Goal: Information Seeking & Learning: Get advice/opinions

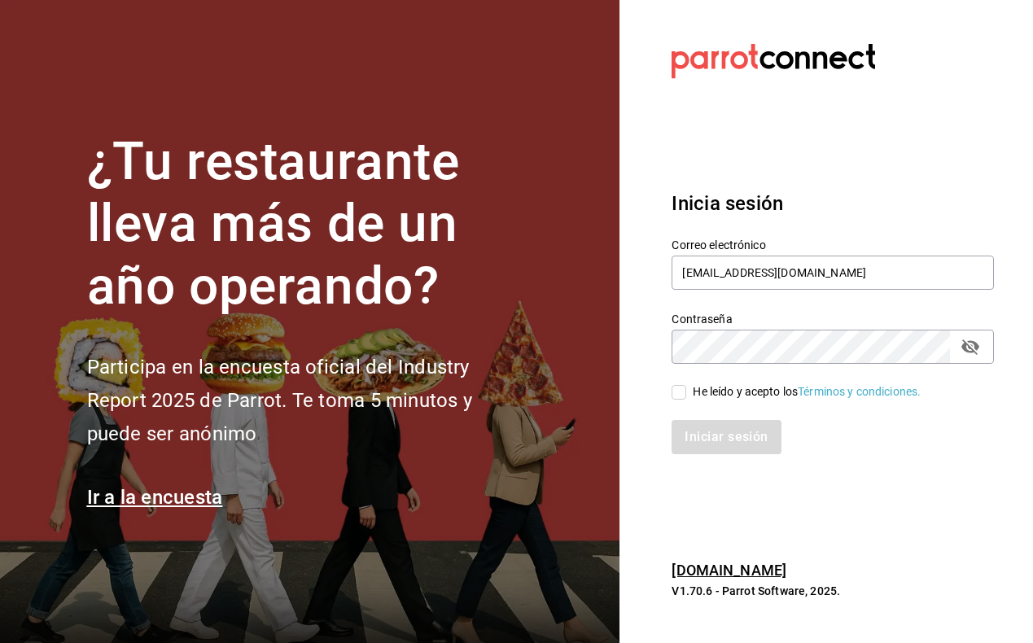
click at [670, 390] on div "He leído y acepto los Términos y condiciones." at bounding box center [823, 382] width 342 height 37
click at [684, 392] on input "He leído y acepto los Términos y condiciones." at bounding box center [679, 392] width 15 height 15
checkbox input "true"
click at [696, 444] on button "Iniciar sesión" at bounding box center [727, 437] width 111 height 34
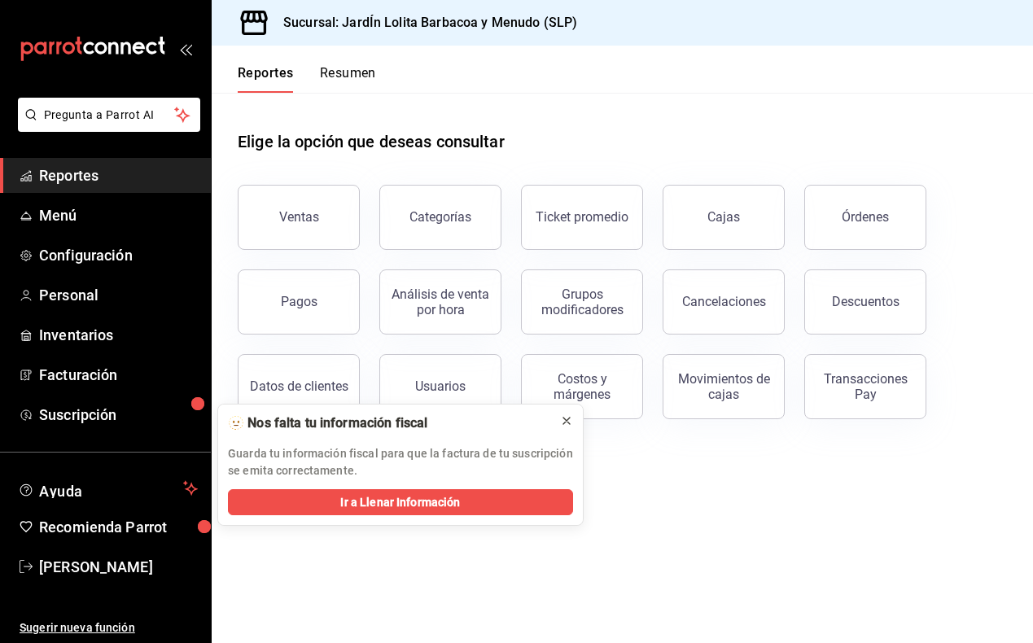
click at [572, 420] on icon at bounding box center [566, 421] width 13 height 13
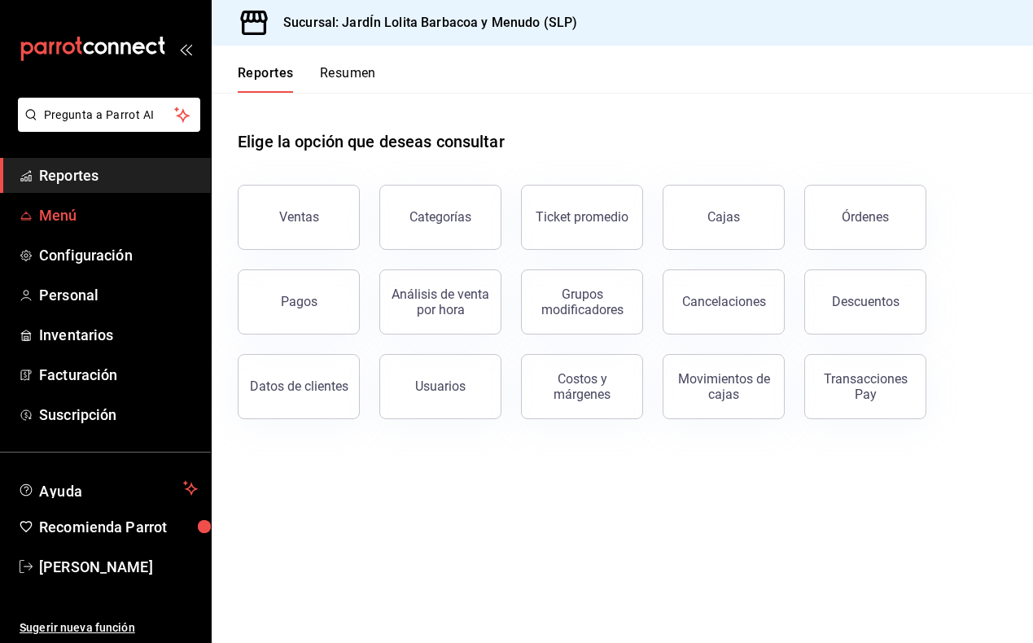
click at [133, 222] on span "Menú" at bounding box center [118, 215] width 159 height 22
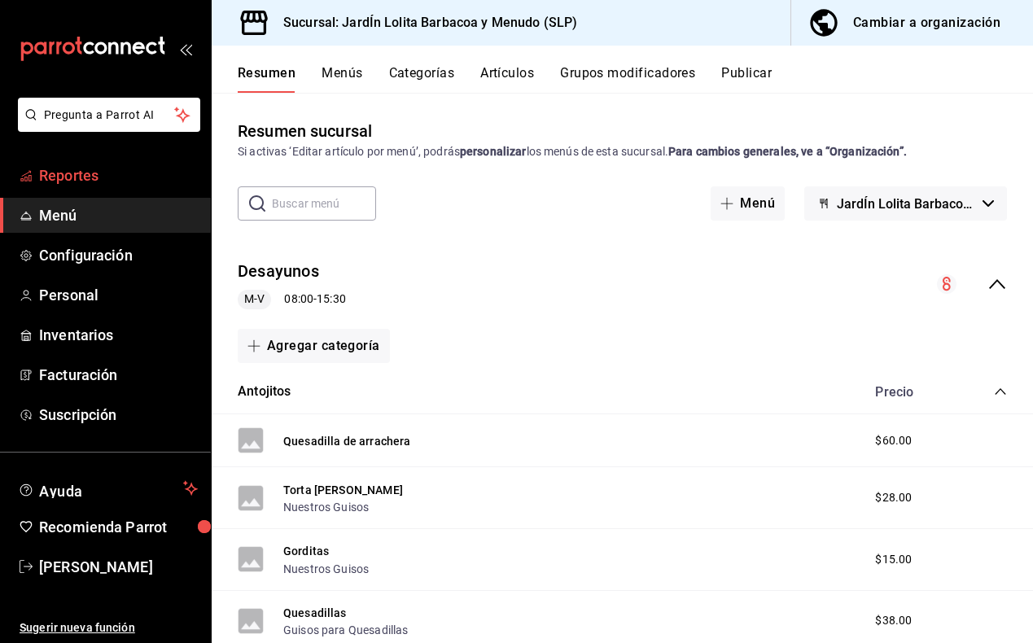
click at [103, 178] on span "Reportes" at bounding box center [118, 176] width 159 height 22
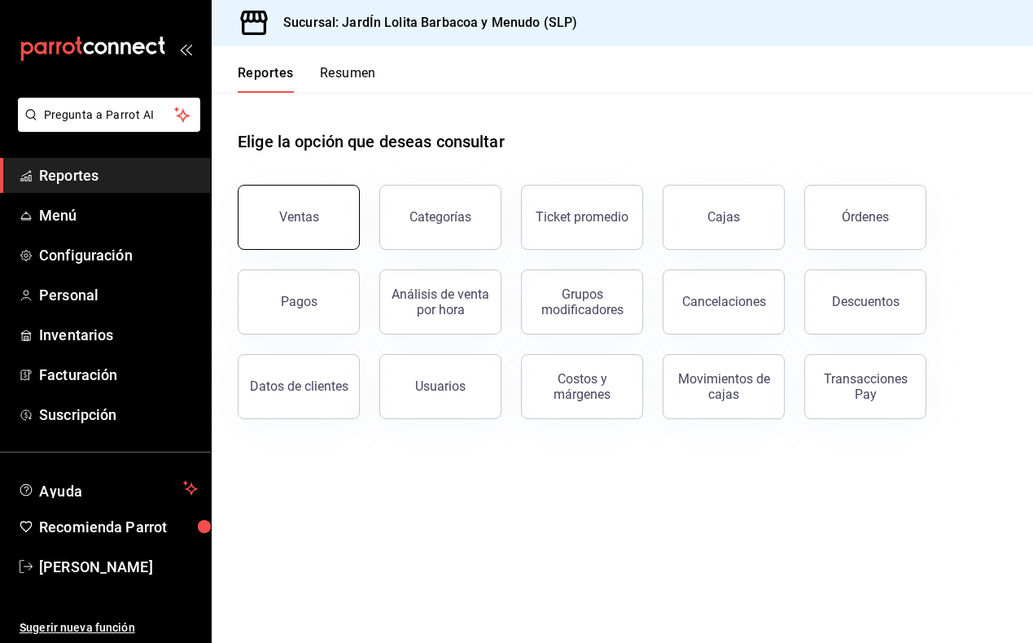
click at [301, 216] on div "Ventas" at bounding box center [299, 216] width 40 height 15
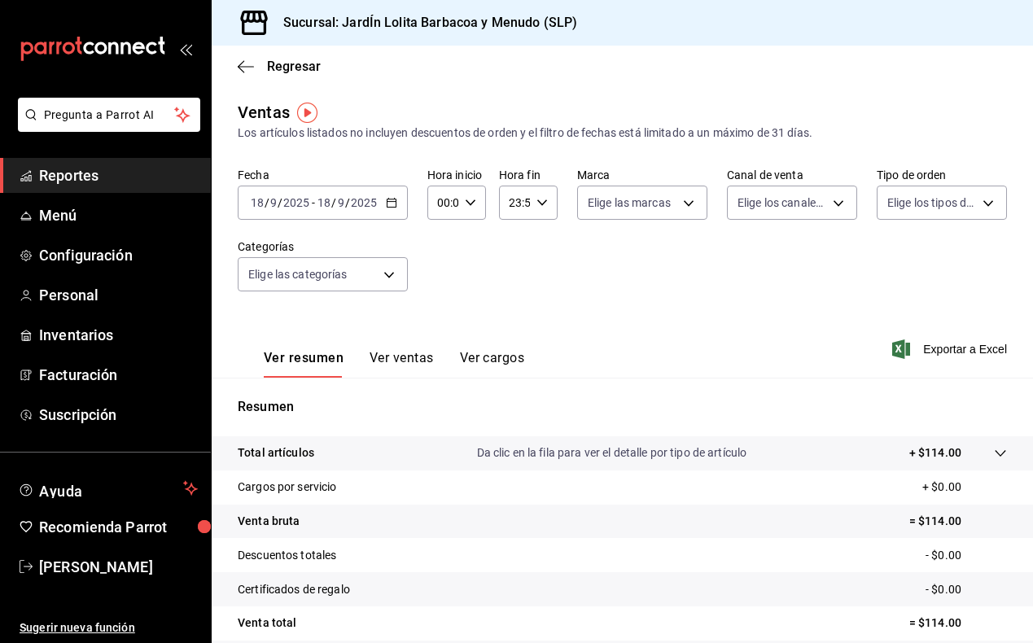
click at [377, 204] on div "2025-09-18 18 / 9 / 2025" at bounding box center [347, 202] width 64 height 13
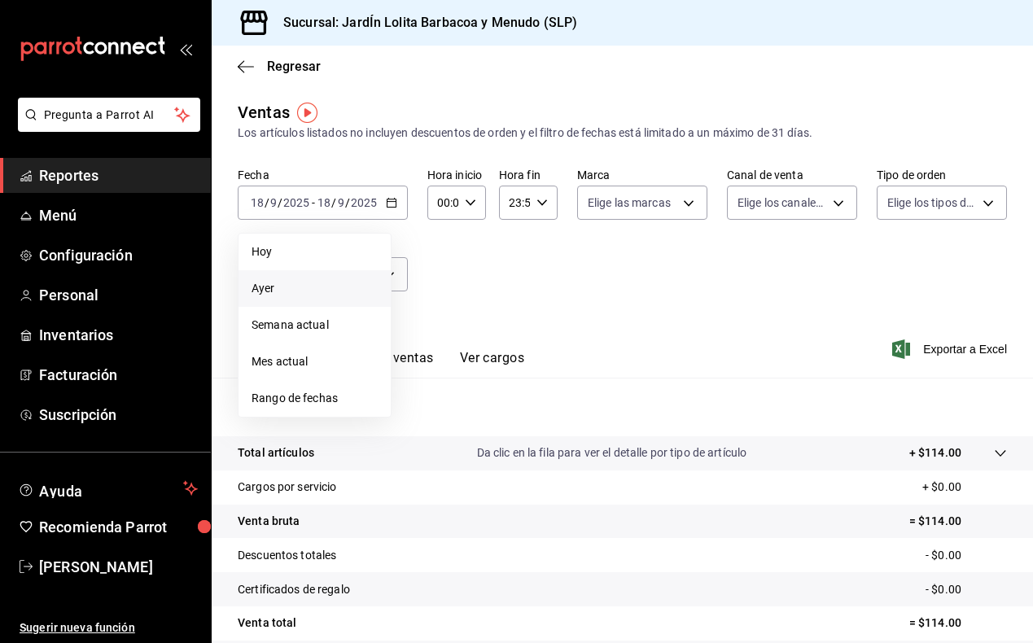
click at [297, 289] on span "Ayer" at bounding box center [315, 288] width 126 height 17
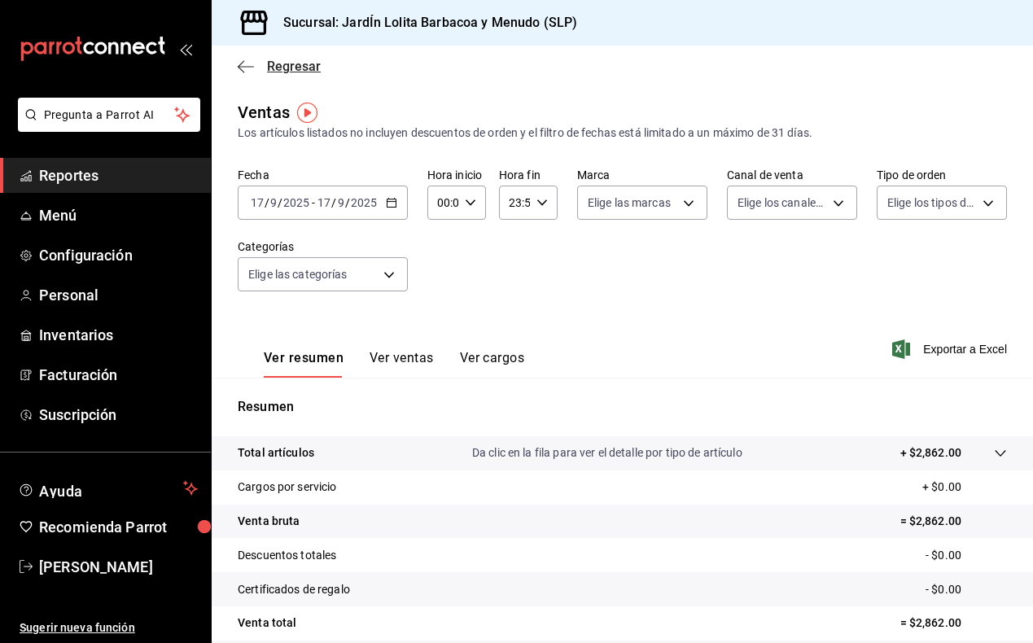
click at [245, 70] on icon "button" at bounding box center [246, 66] width 16 height 15
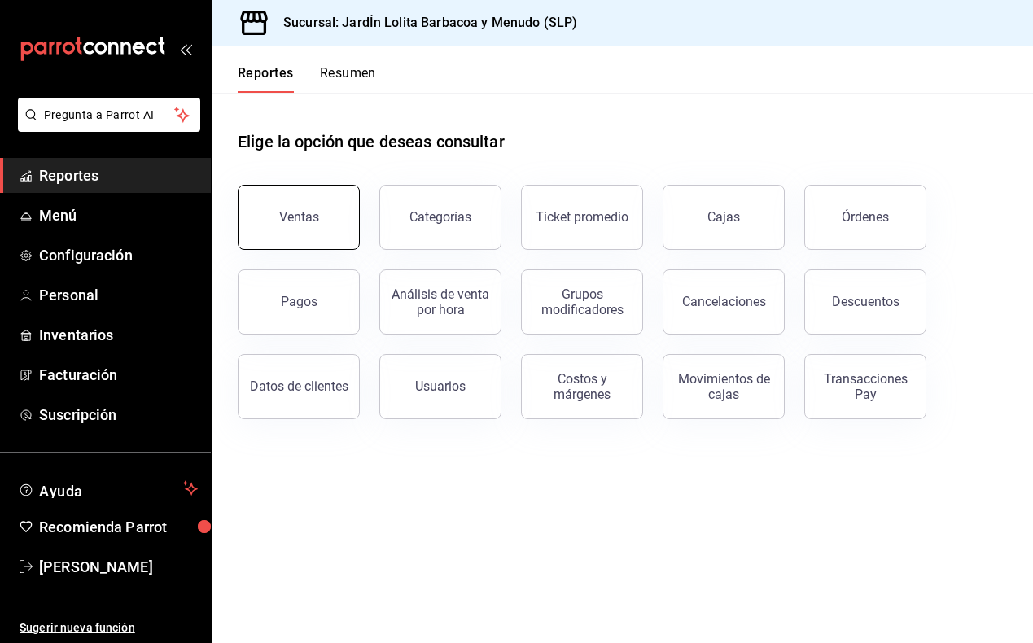
click at [287, 226] on button "Ventas" at bounding box center [299, 217] width 122 height 65
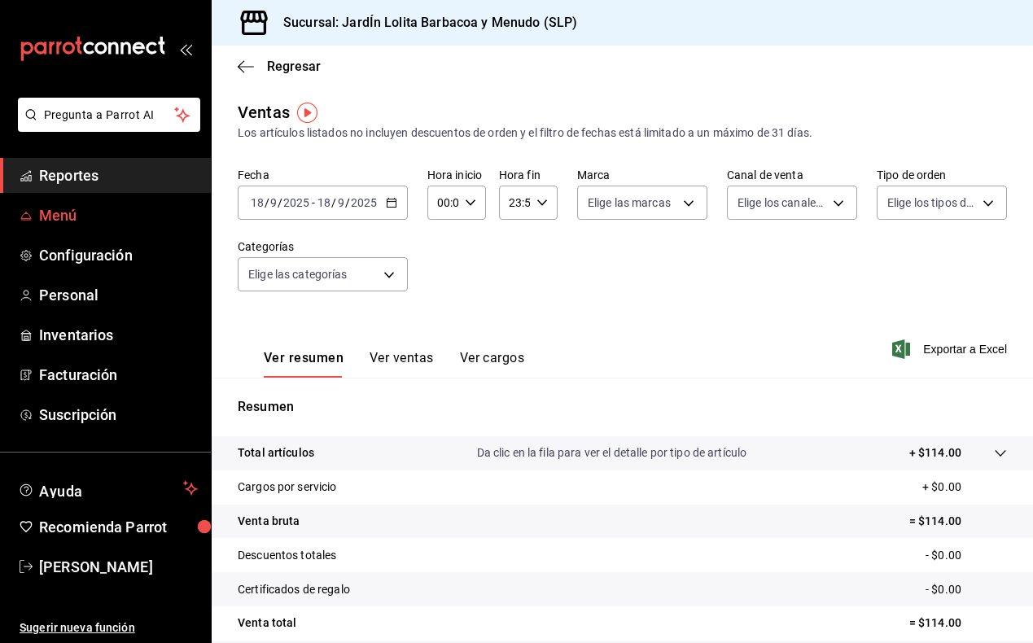
click at [123, 227] on link "Menú" at bounding box center [105, 215] width 211 height 35
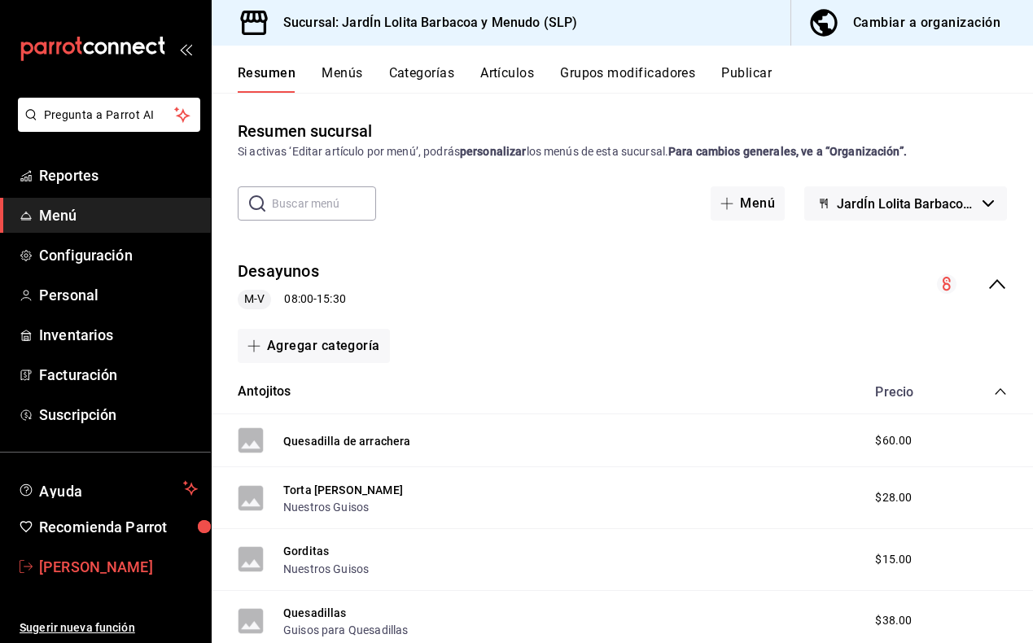
click at [93, 573] on span "[PERSON_NAME]" at bounding box center [118, 567] width 159 height 22
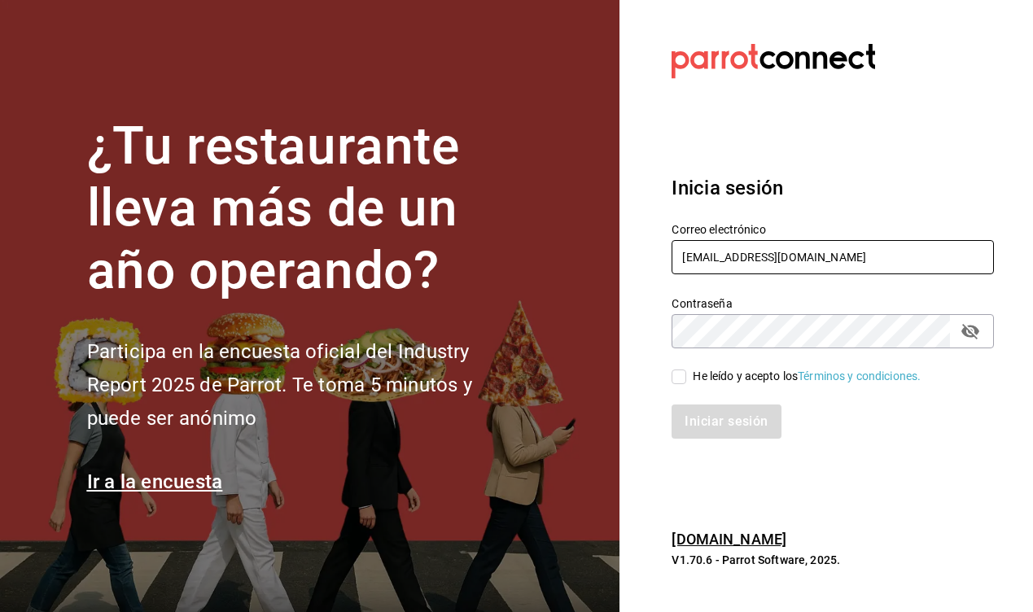
type input "antojitoslolita.villadepozos@gmail.com"
click at [687, 377] on span "He leído y acepto los Términos y condiciones." at bounding box center [804, 376] width 235 height 17
click at [687, 377] on input "He leído y acepto los Términos y condiciones." at bounding box center [679, 377] width 15 height 15
checkbox input "true"
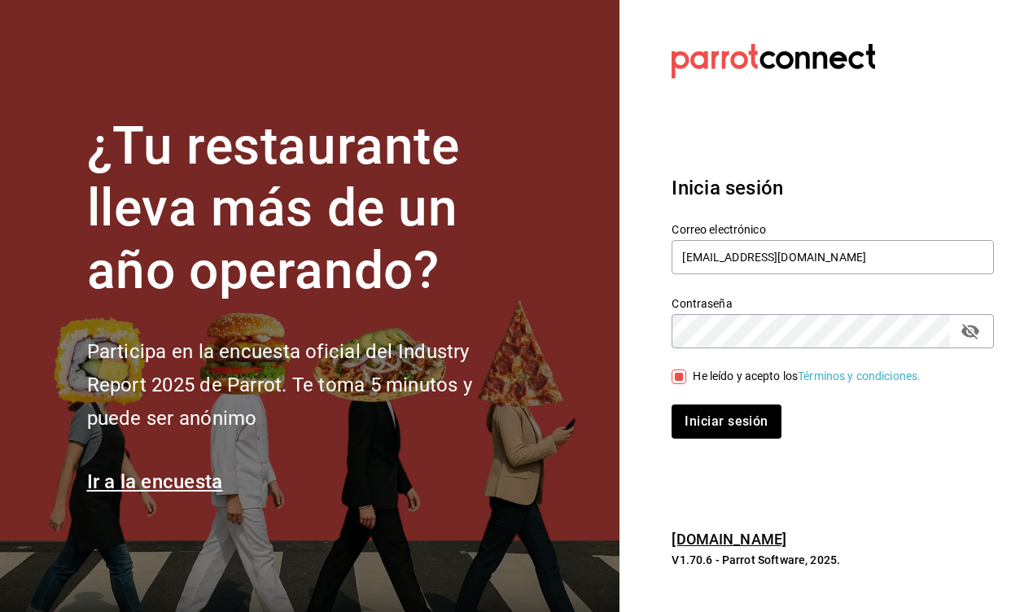
click at [737, 443] on div "Inicia sesión Correo electrónico antojitoslolita.villadepozos@gmail.com Contras…" at bounding box center [833, 306] width 322 height 305
click at [737, 440] on div "Inicia sesión Correo electrónico antojitoslolita.villadepozos@gmail.com Contras…" at bounding box center [833, 306] width 322 height 305
click at [740, 423] on button "Iniciar sesión" at bounding box center [727, 422] width 111 height 34
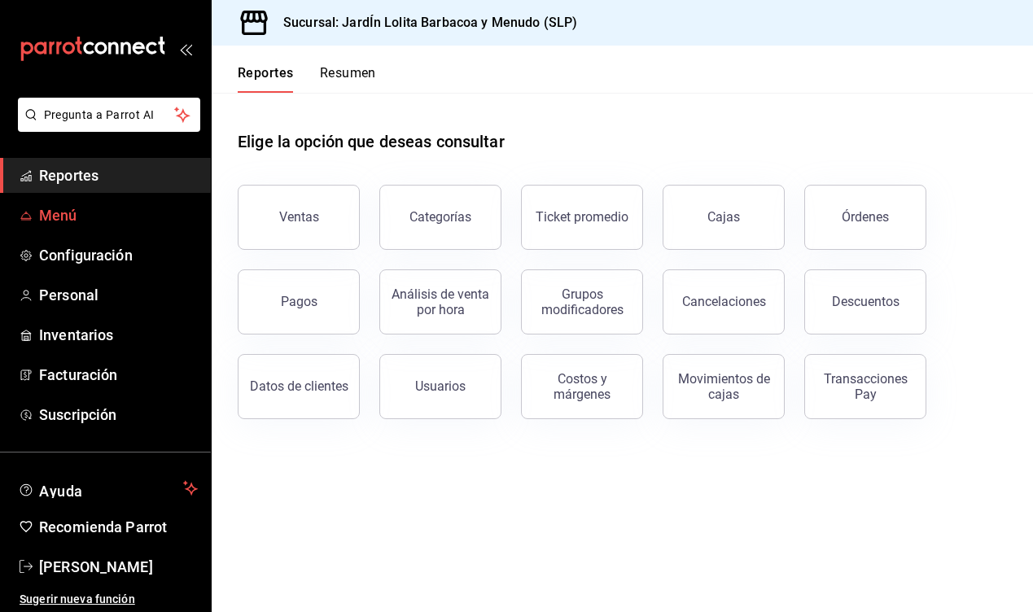
click at [104, 214] on span "Menú" at bounding box center [118, 215] width 159 height 22
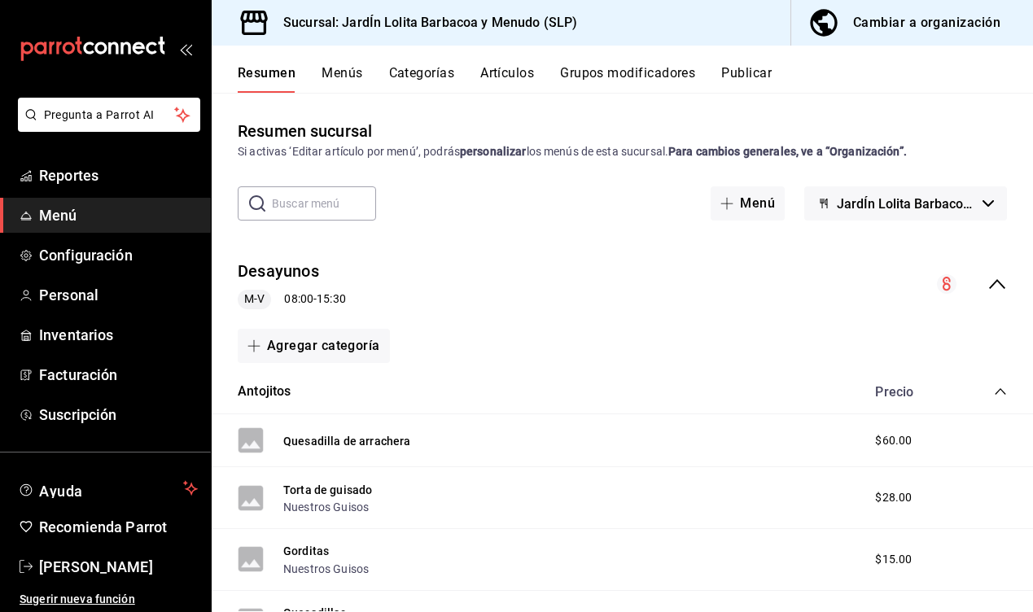
click at [340, 73] on button "Menús" at bounding box center [342, 79] width 41 height 28
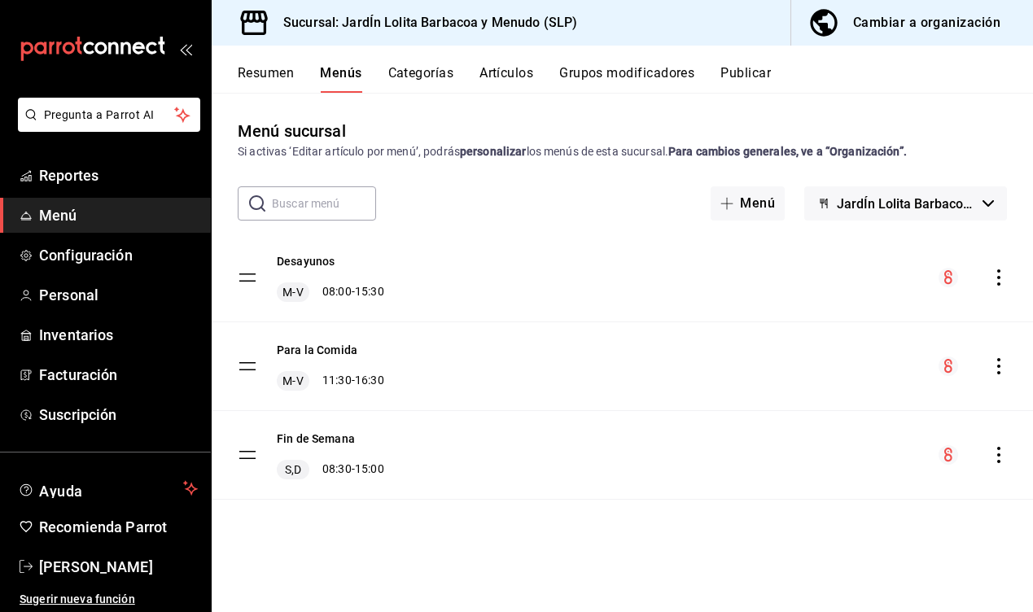
click at [409, 78] on button "Categorías" at bounding box center [421, 79] width 66 height 28
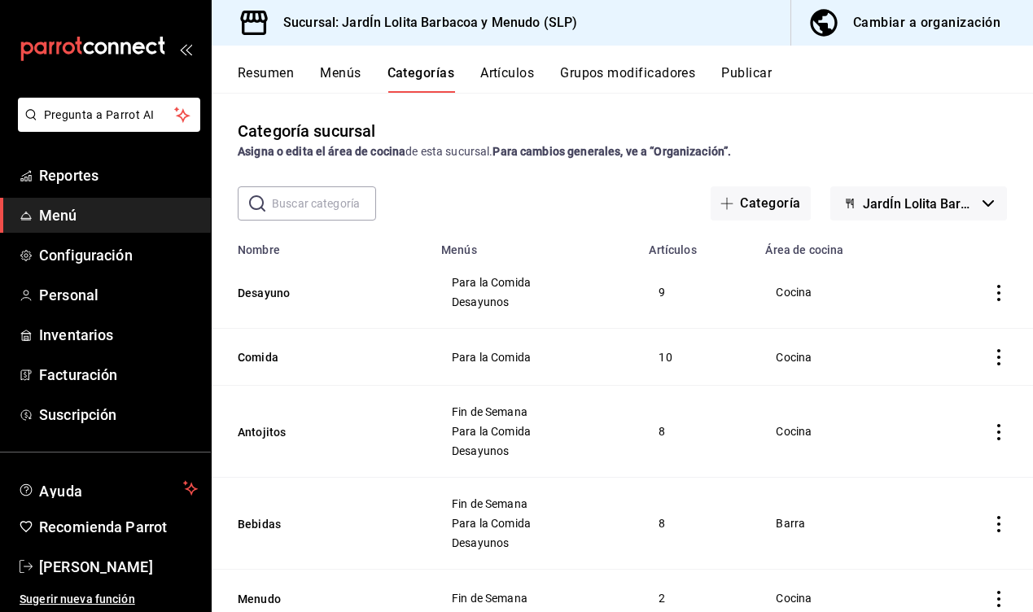
click at [499, 70] on button "Artículos" at bounding box center [507, 79] width 54 height 28
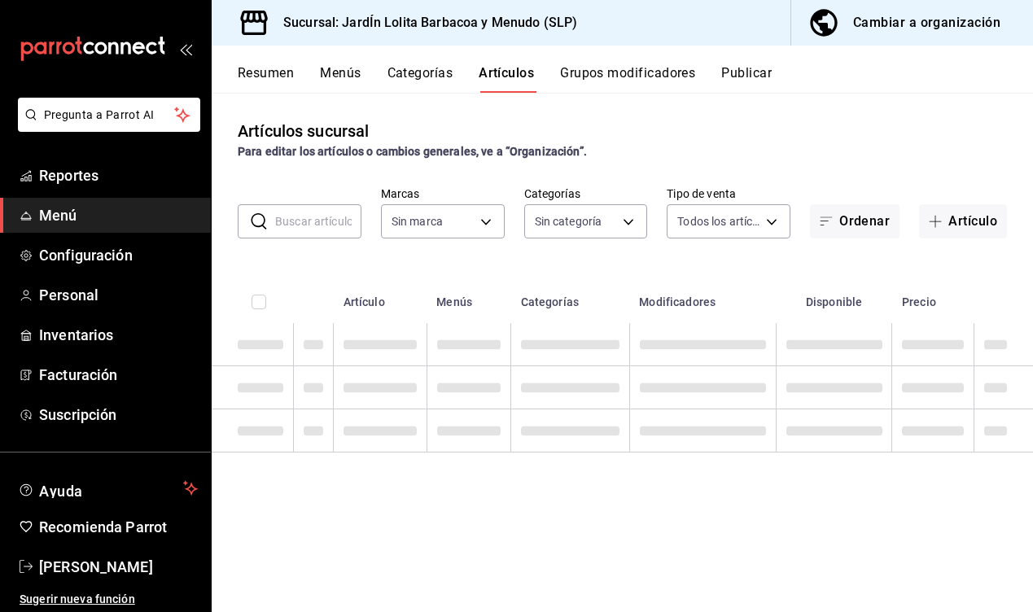
type input "044c81b7-237c-4a05-a4ec-ef343f74ba7c"
type input "b75db6a8-2d00-4fb4-8241-604fa34abb82,867c6ba8-dfda-4fd8-bd3c-7b25d5d6072a,16ecf…"
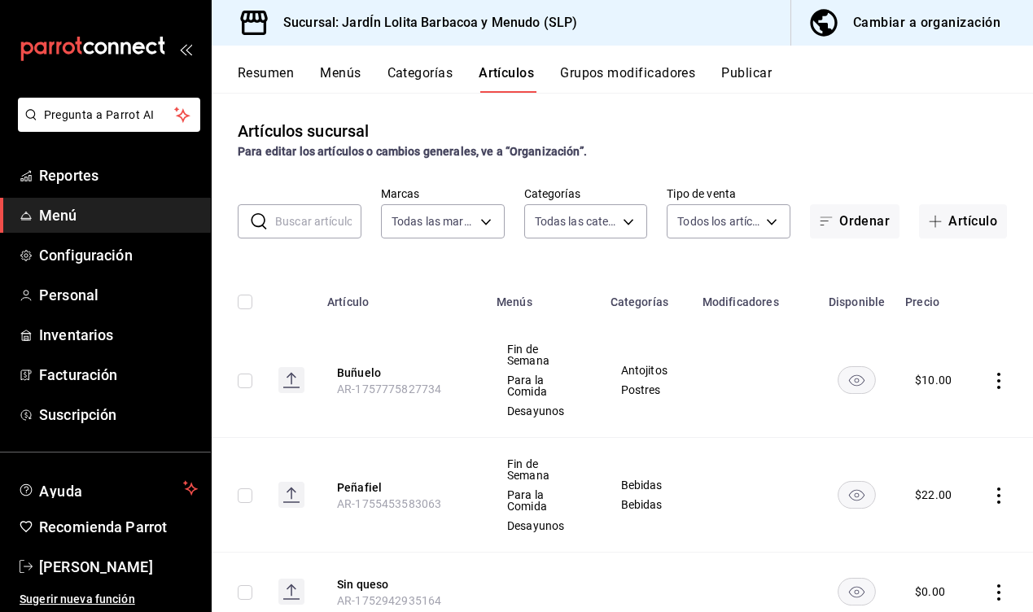
click at [641, 70] on button "Grupos modificadores" at bounding box center [627, 79] width 135 height 28
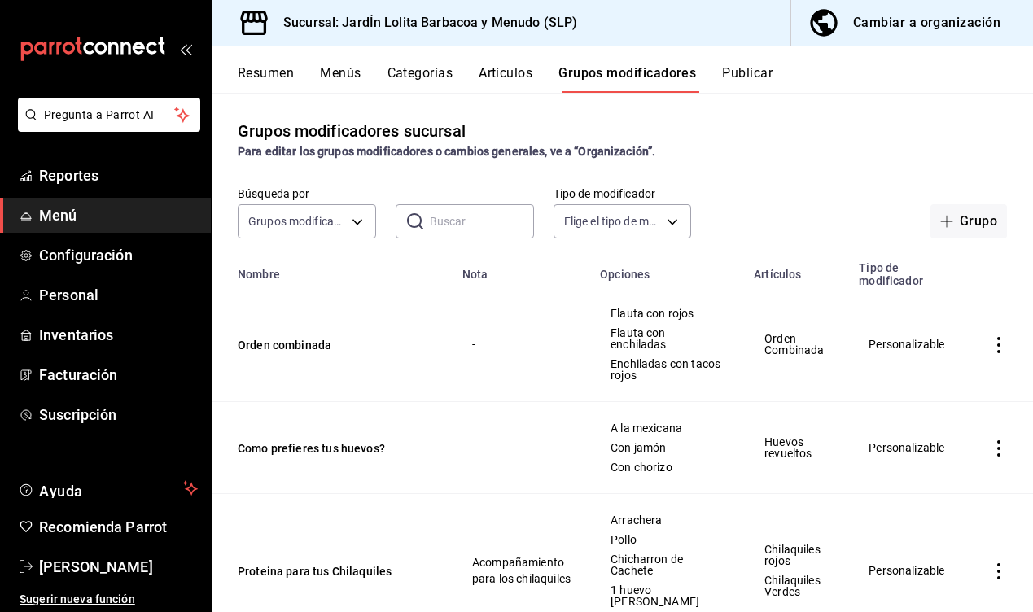
click at [764, 83] on button "Publicar" at bounding box center [747, 79] width 50 height 28
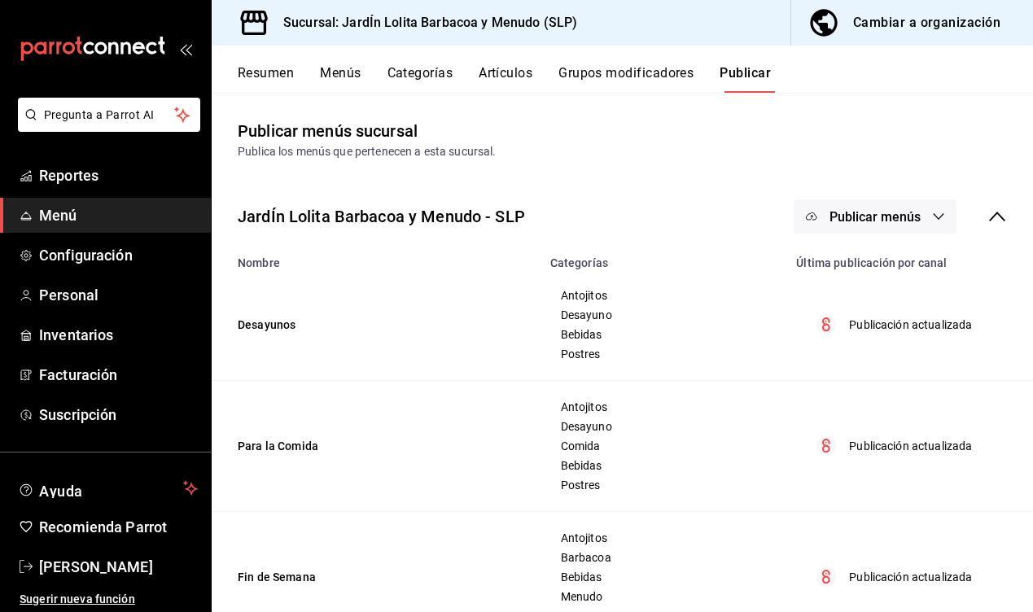
click at [626, 84] on button "Grupos modificadores" at bounding box center [626, 79] width 135 height 28
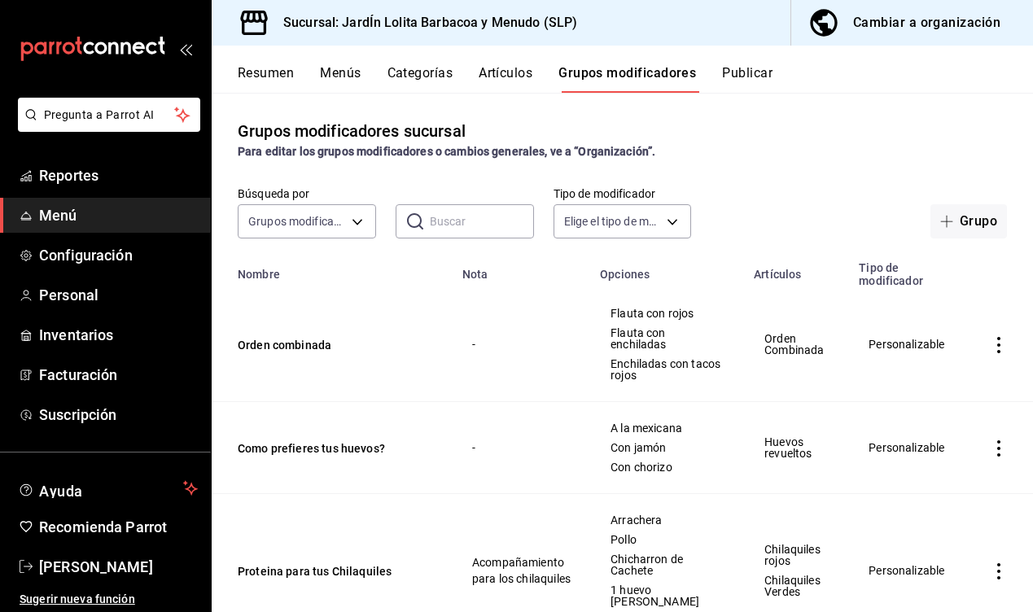
click at [502, 72] on button "Artículos" at bounding box center [506, 79] width 54 height 28
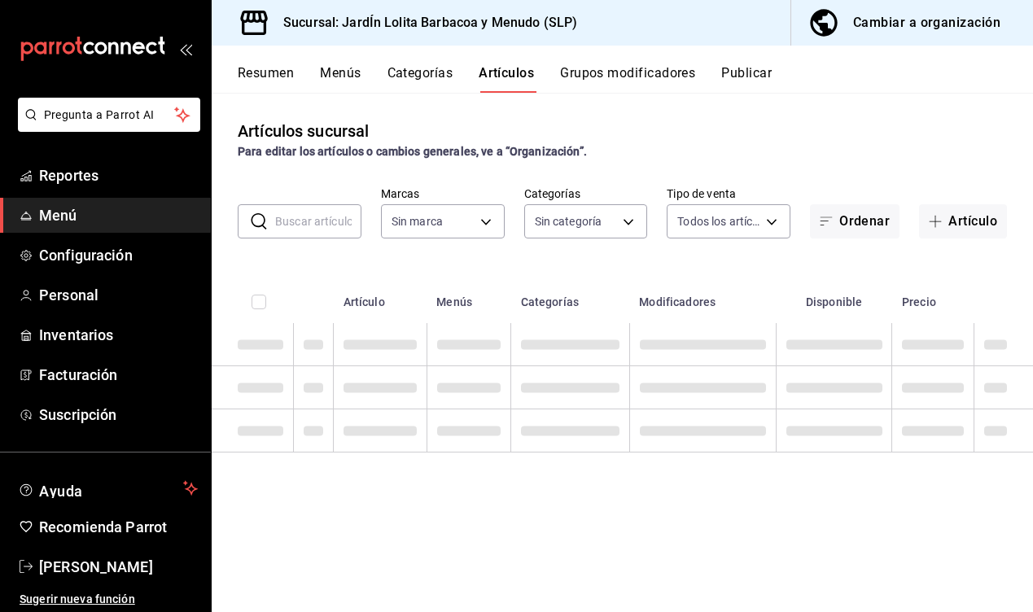
type input "044c81b7-237c-4a05-a4ec-ef343f74ba7c"
type input "b75db6a8-2d00-4fb4-8241-604fa34abb82,867c6ba8-dfda-4fd8-bd3c-7b25d5d6072a,16ecf…"
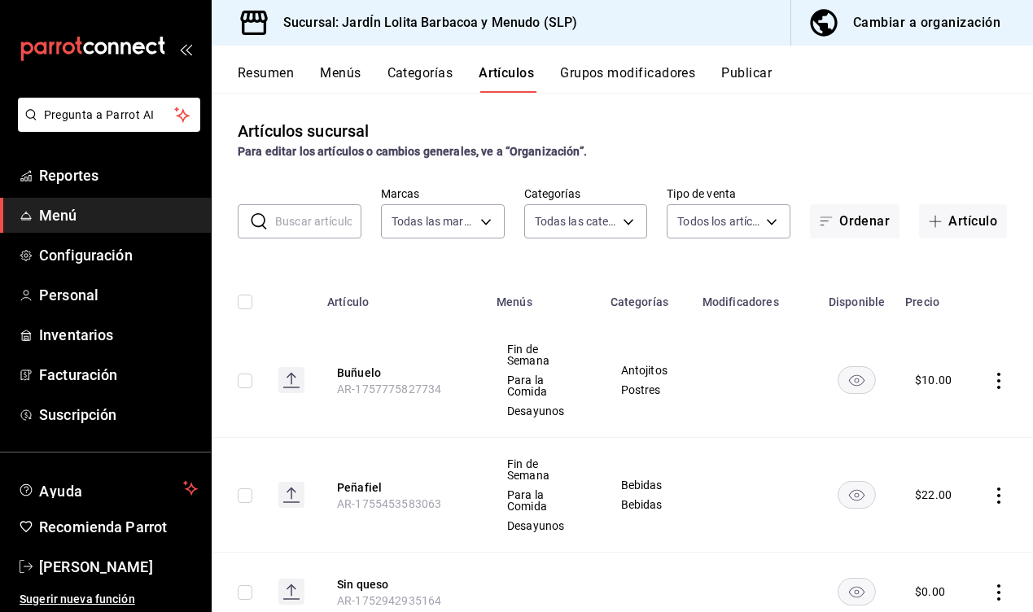
click at [428, 75] on button "Categorías" at bounding box center [421, 79] width 66 height 28
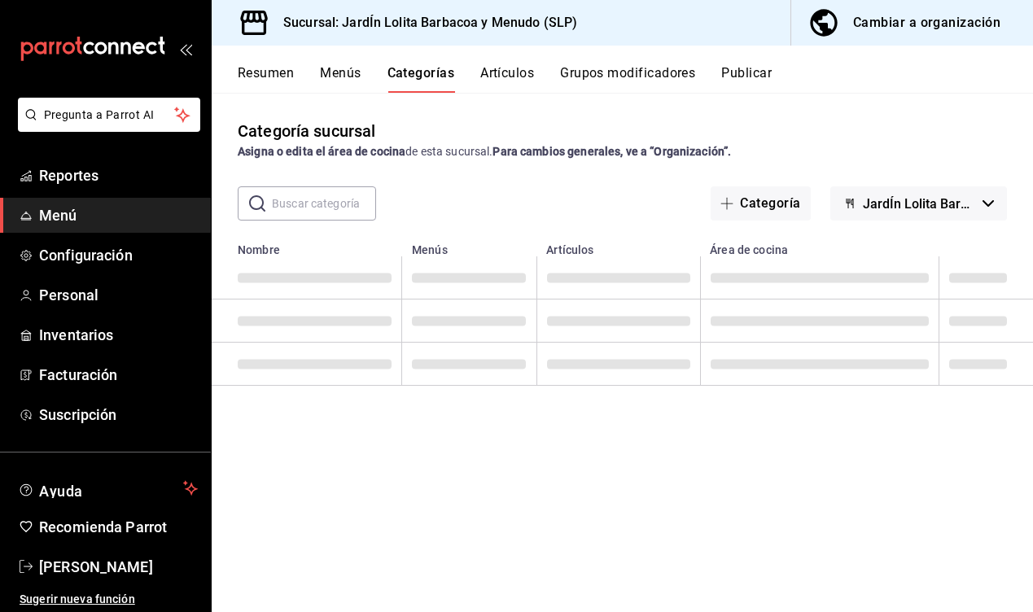
click at [339, 77] on button "Menús" at bounding box center [340, 79] width 41 height 28
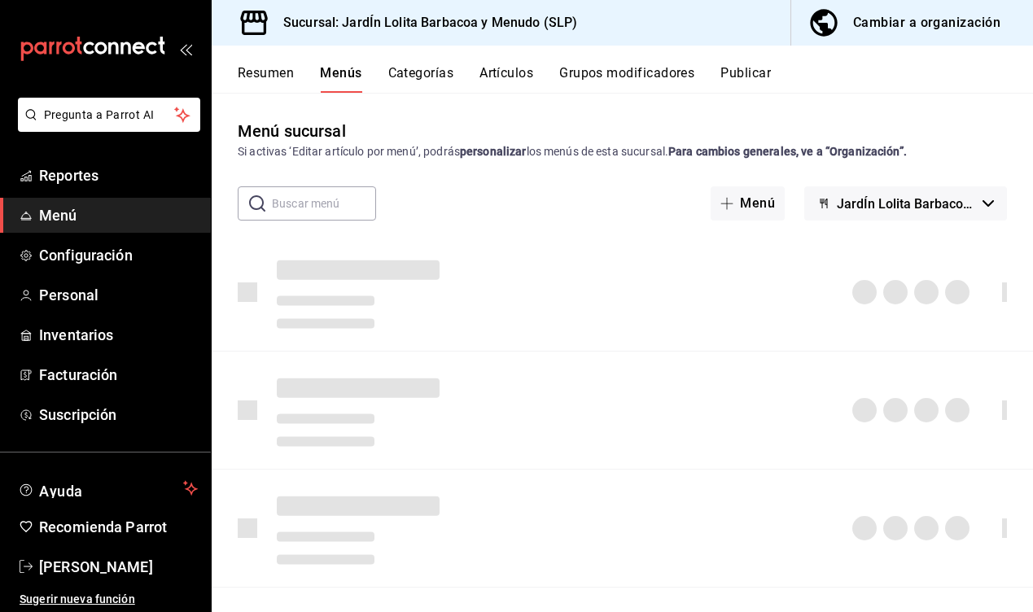
click at [274, 72] on button "Resumen" at bounding box center [266, 79] width 56 height 28
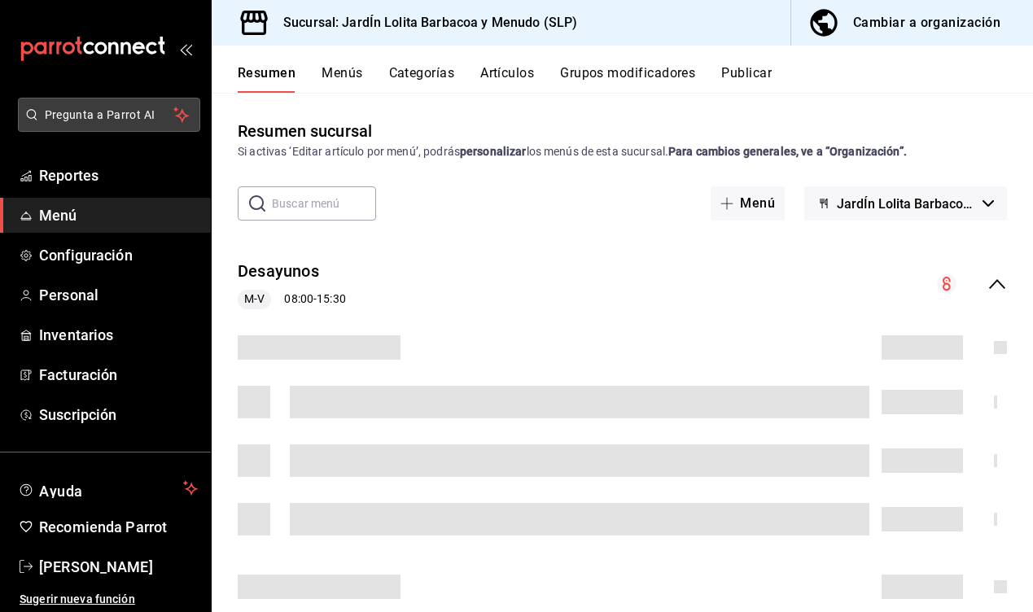
click at [132, 109] on span "Pregunta a Parrot AI" at bounding box center [109, 115] width 129 height 17
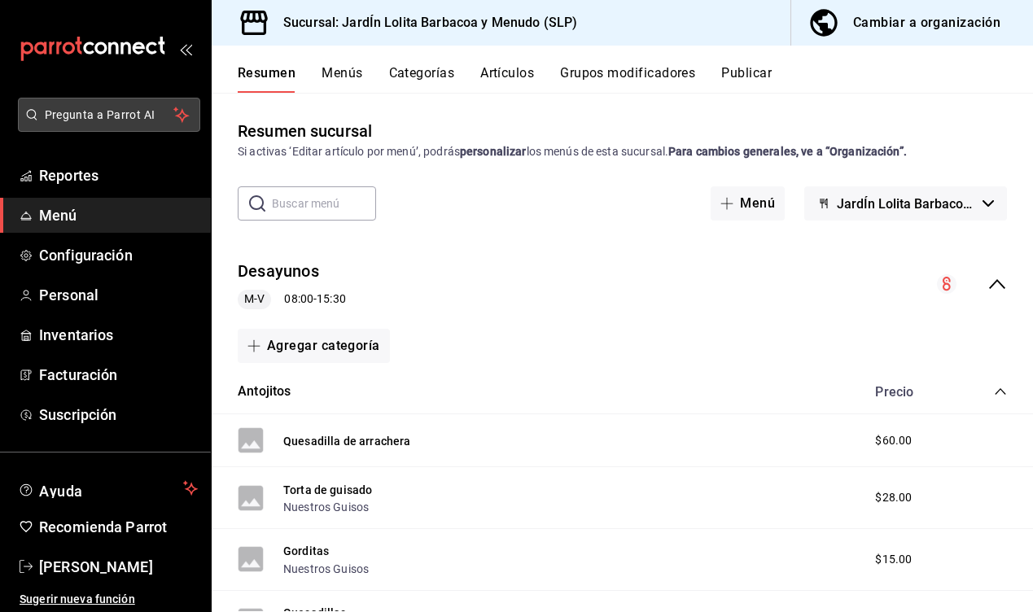
click at [134, 122] on span "Pregunta a Parrot AI" at bounding box center [109, 115] width 129 height 17
click at [37, 126] on button "Pregunta a Parrot AI" at bounding box center [109, 115] width 182 height 34
click at [30, 112] on icon "mailbox folders" at bounding box center [31, 114] width 13 height 13
click at [58, 112] on span "Pregunta a Parrot AI" at bounding box center [109, 115] width 129 height 17
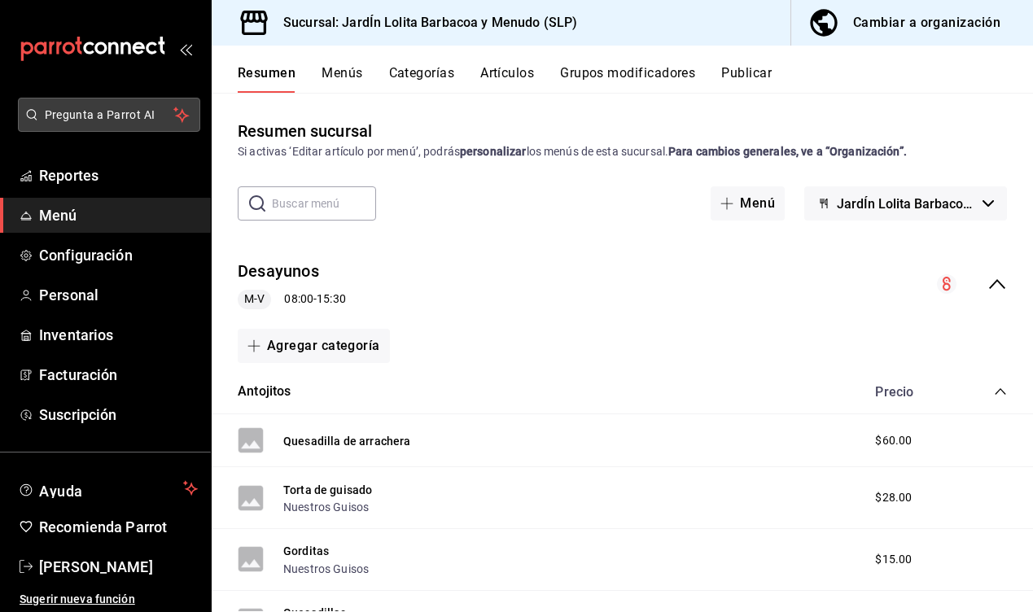
click at [178, 113] on icon "mailbox folders" at bounding box center [180, 115] width 15 height 20
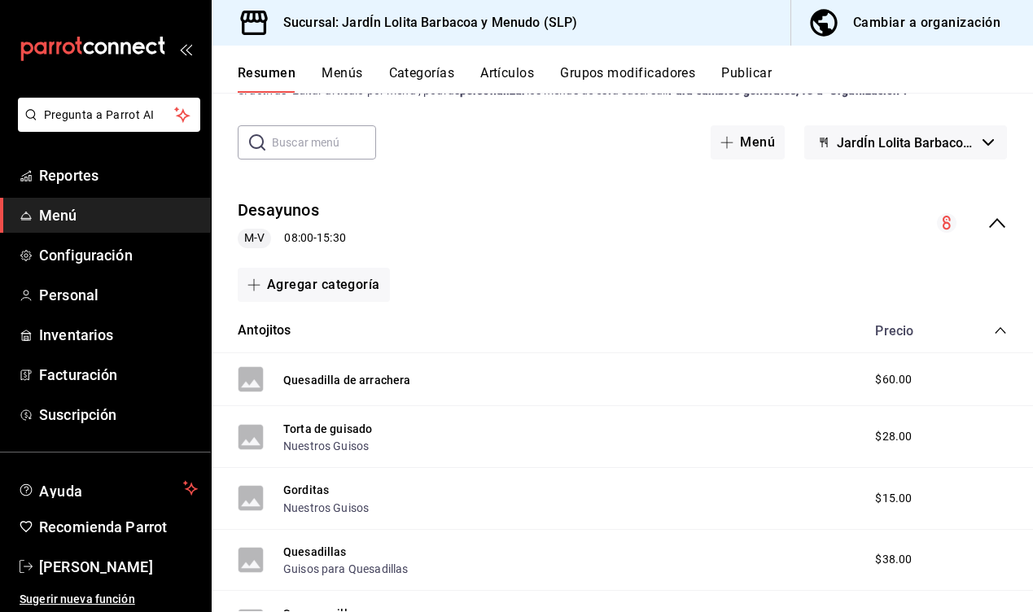
scroll to position [77, 0]
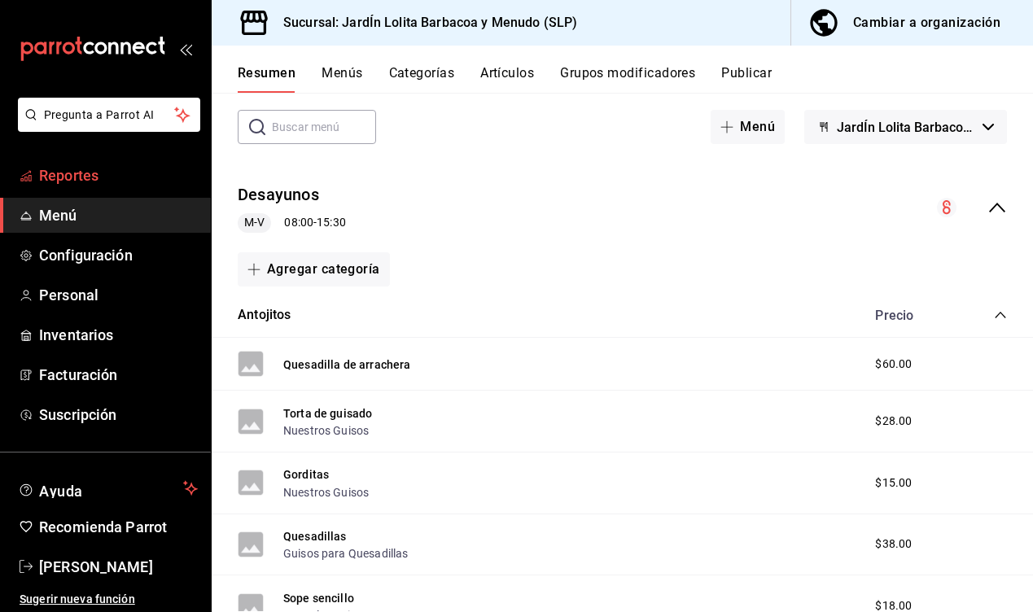
click at [111, 175] on span "Reportes" at bounding box center [118, 176] width 159 height 22
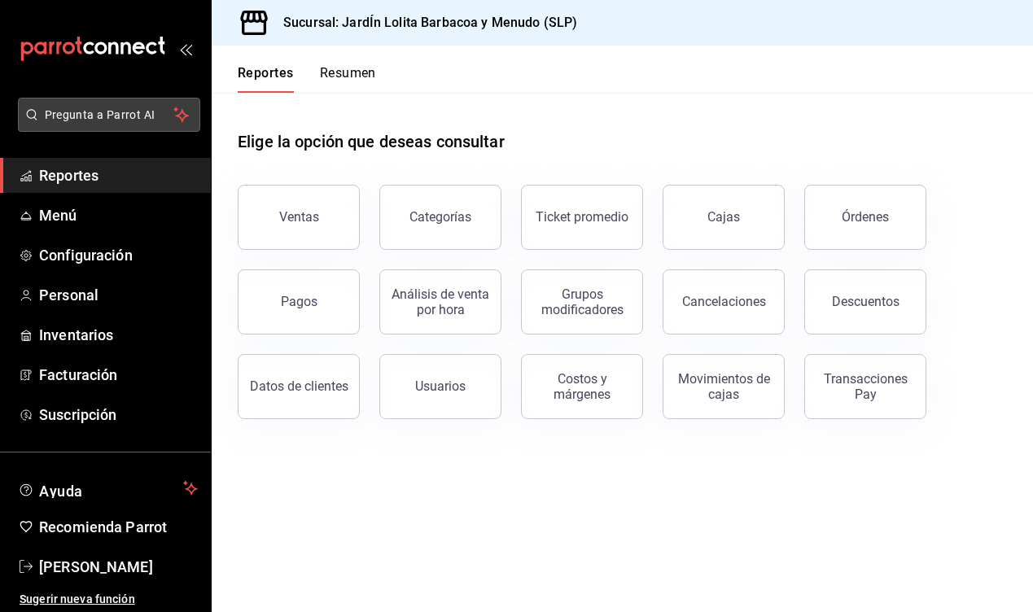
click at [138, 121] on span "Pregunta a Parrot AI" at bounding box center [109, 115] width 129 height 17
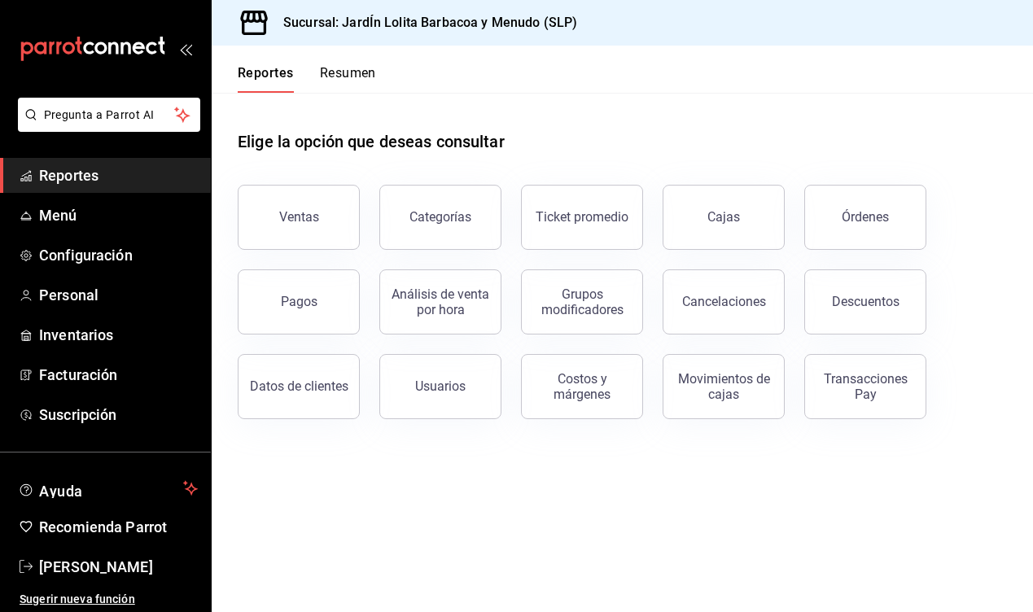
click at [185, 52] on icon "open_drawer_menu" at bounding box center [185, 48] width 13 height 13
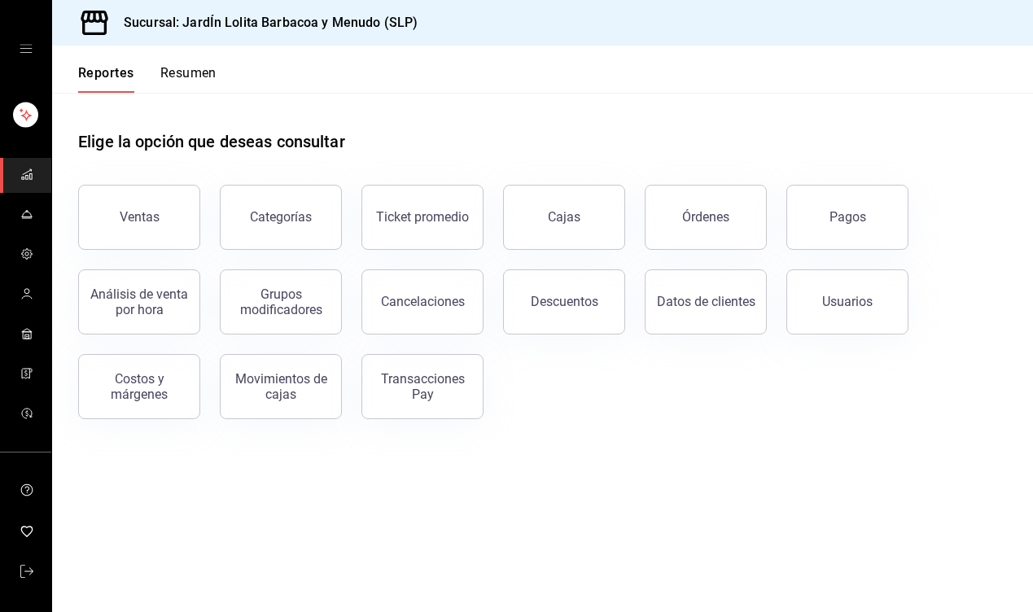
click at [29, 53] on icon "open drawer" at bounding box center [26, 48] width 13 height 13
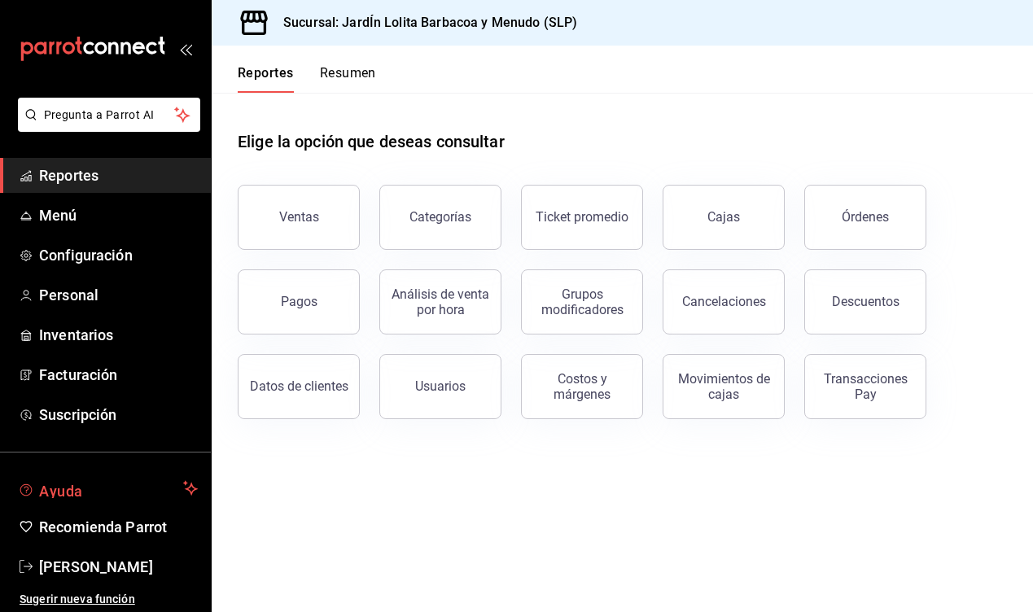
click at [81, 502] on button "Ayuda" at bounding box center [105, 488] width 211 height 33
click at [181, 489] on button "Ayuda" at bounding box center [105, 488] width 211 height 33
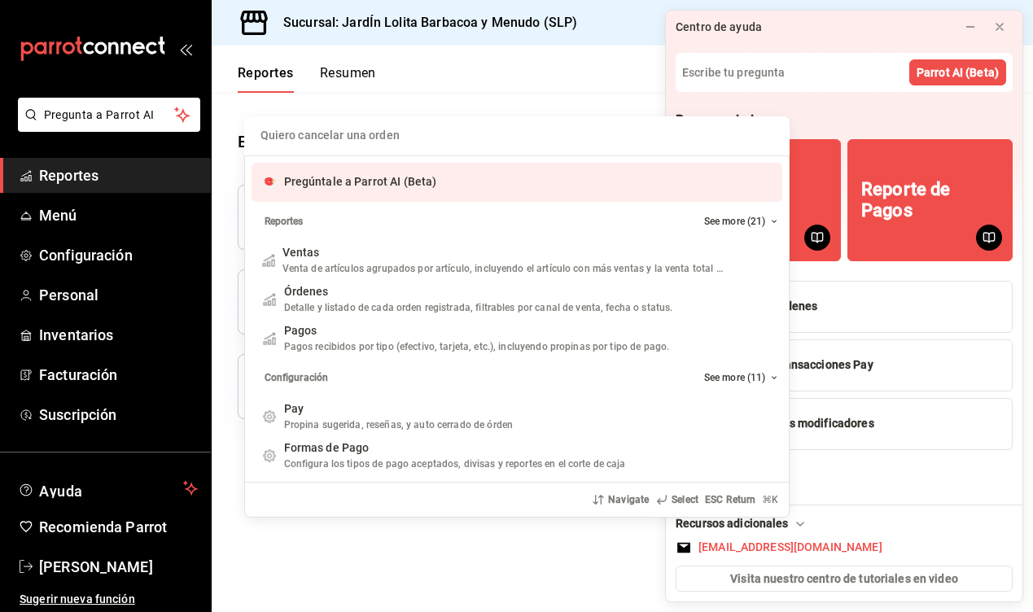
click at [758, 85] on div "Quiero cancelar una orden Pregúntale a Parrot AI (Beta) Reportes See more (21) …" at bounding box center [516, 306] width 1033 height 612
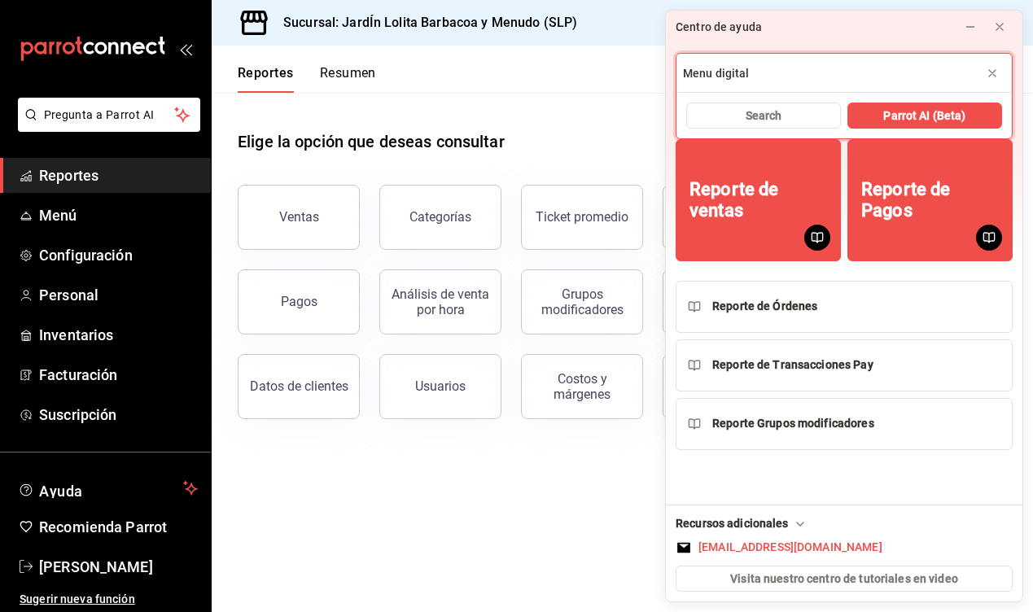
type input "Menu digital"
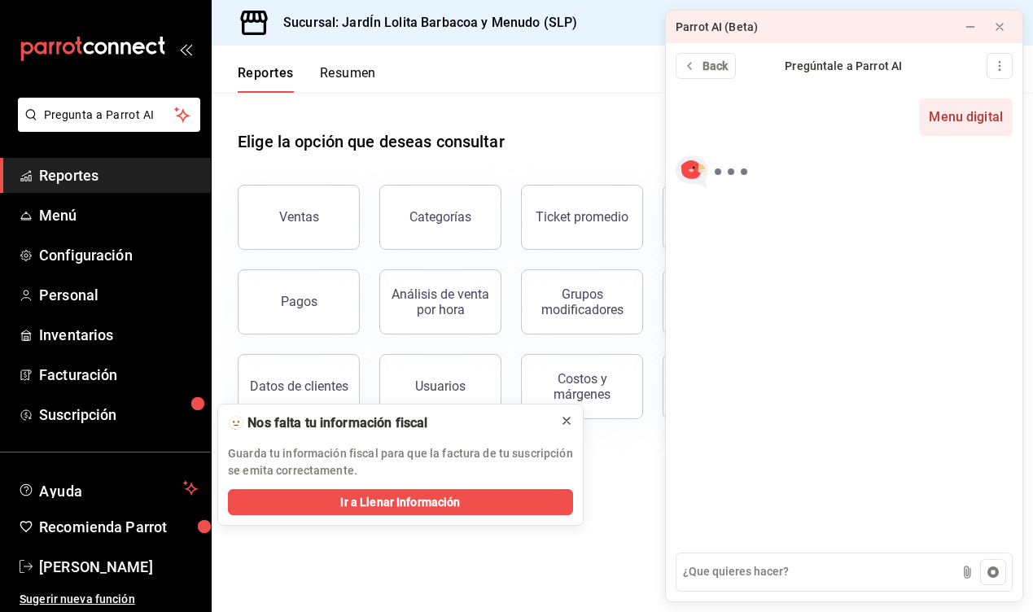
click at [566, 423] on icon at bounding box center [566, 421] width 13 height 13
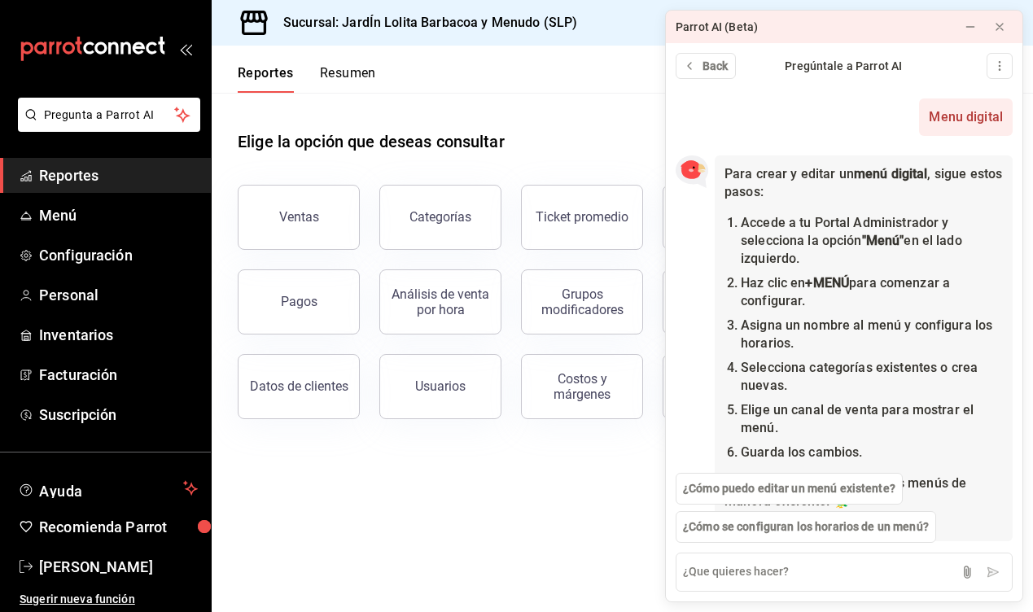
scroll to position [84, 0]
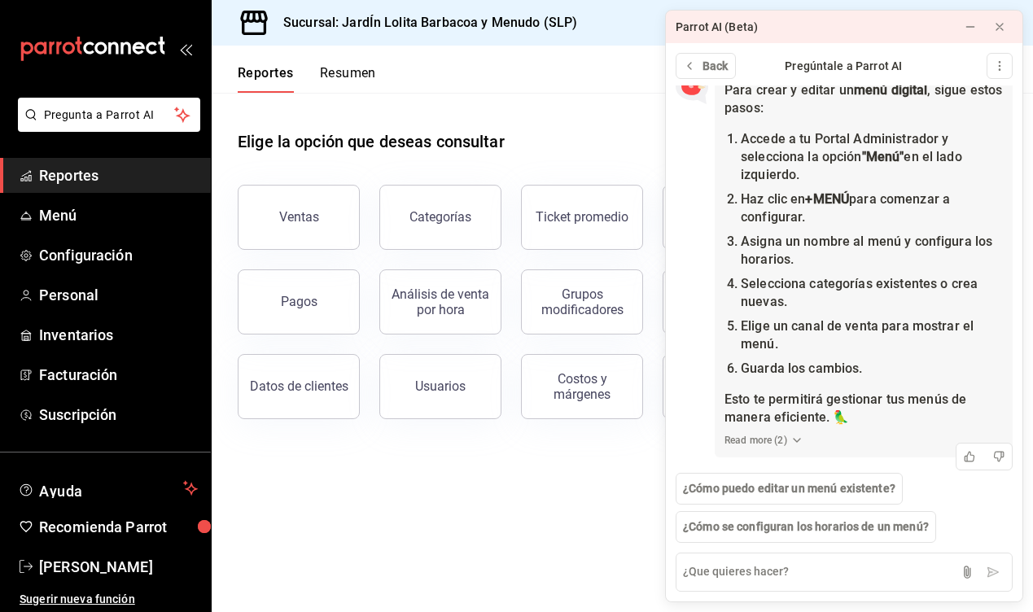
click at [798, 440] on icon at bounding box center [797, 440] width 13 height 13
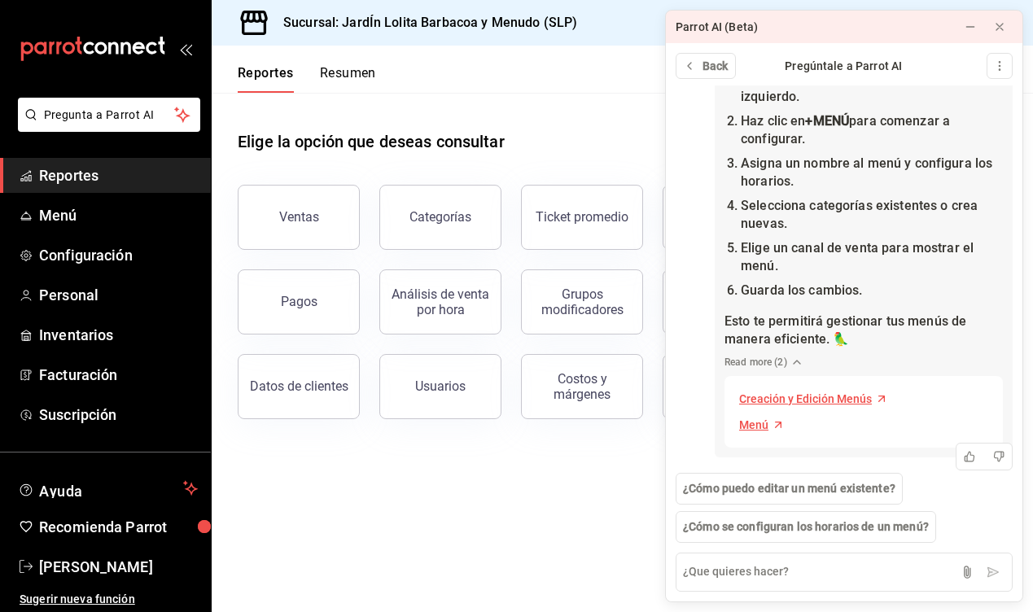
scroll to position [162, 0]
click at [998, 33] on icon at bounding box center [1000, 26] width 13 height 13
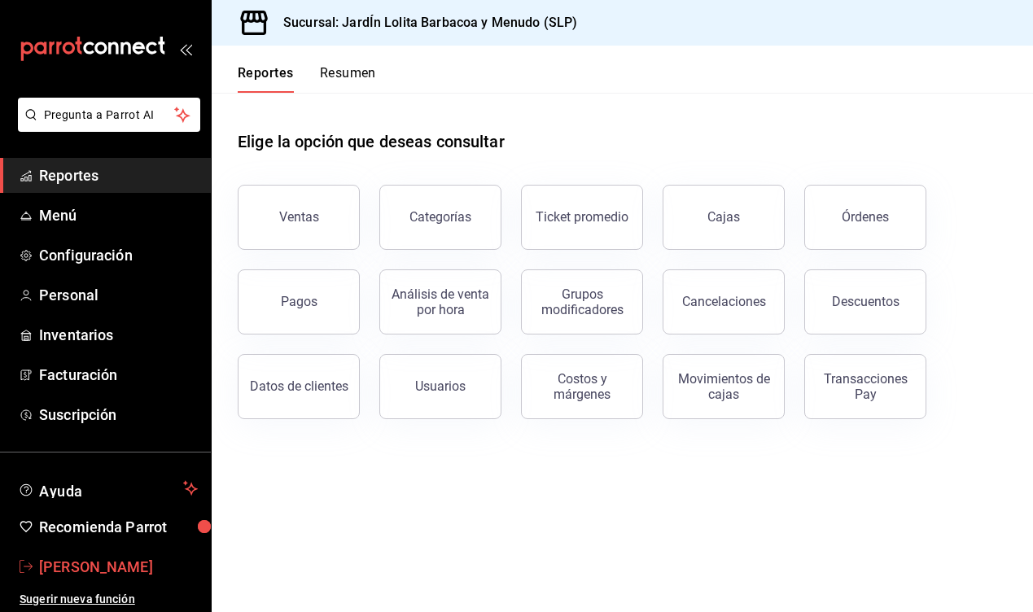
click at [79, 555] on link "[PERSON_NAME]" at bounding box center [105, 567] width 211 height 35
